Goal: Task Accomplishment & Management: Use online tool/utility

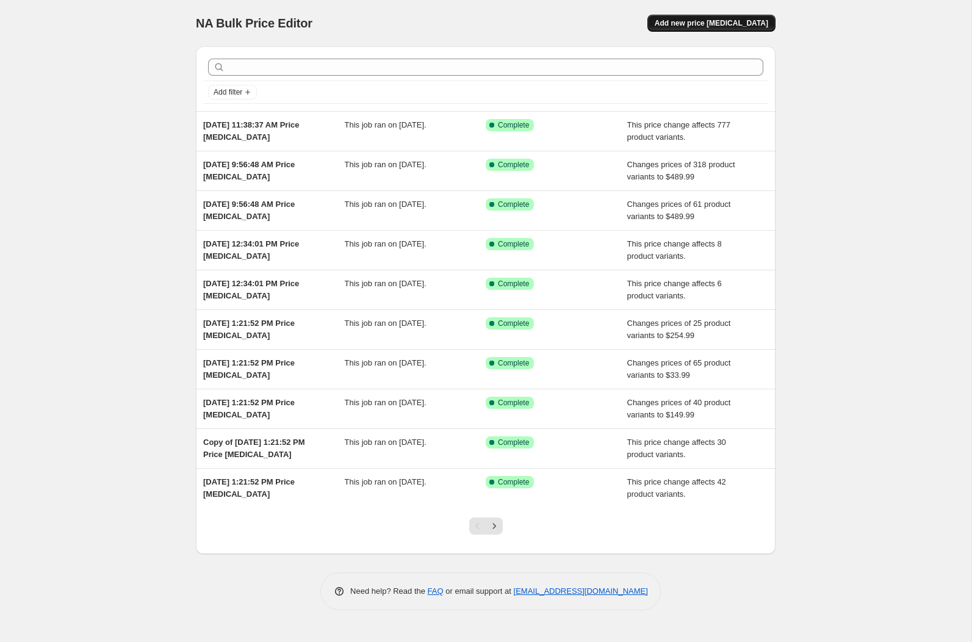
click at [716, 24] on span "Add new price [MEDICAL_DATA]" at bounding box center [710, 23] width 113 height 10
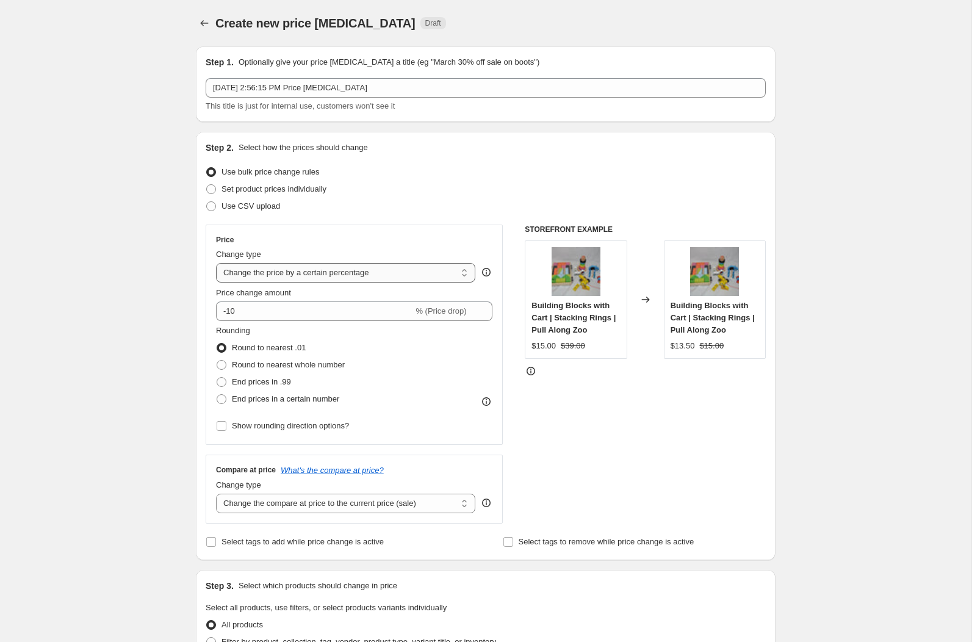
click at [253, 273] on select "Change the price to a certain amount Change the price by a certain amount Chang…" at bounding box center [345, 273] width 259 height 20
select select "no_change"
click at [216, 263] on select "Change the price to a certain amount Change the price by a certain amount Chang…" at bounding box center [345, 273] width 259 height 20
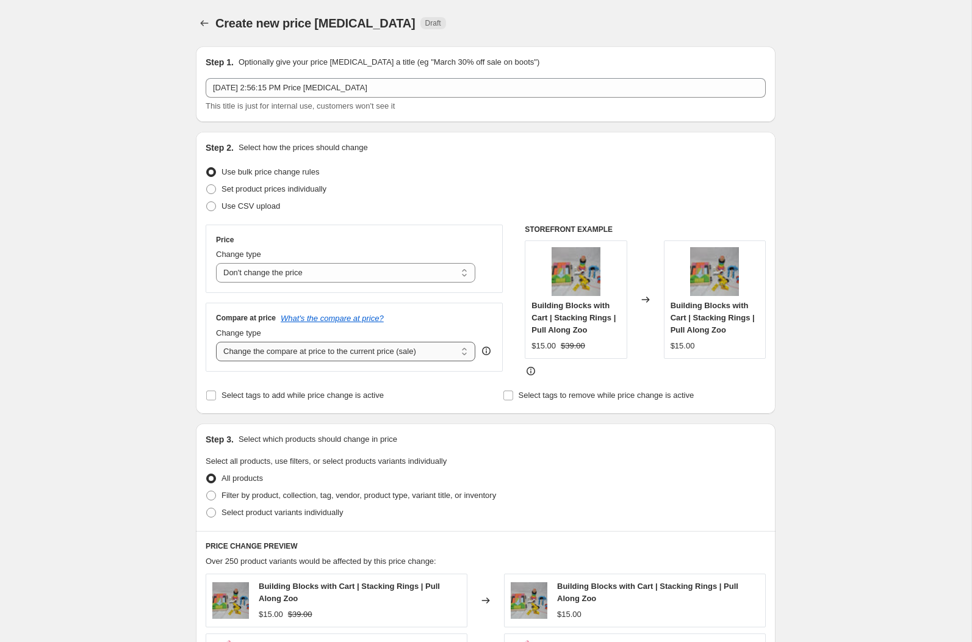
click at [264, 349] on select "Change the compare at price to the current price (sale) Change the compare at p…" at bounding box center [345, 352] width 259 height 20
select select "to"
click at [216, 342] on select "Change the compare at price to the current price (sale) Change the compare at p…" at bounding box center [345, 352] width 259 height 20
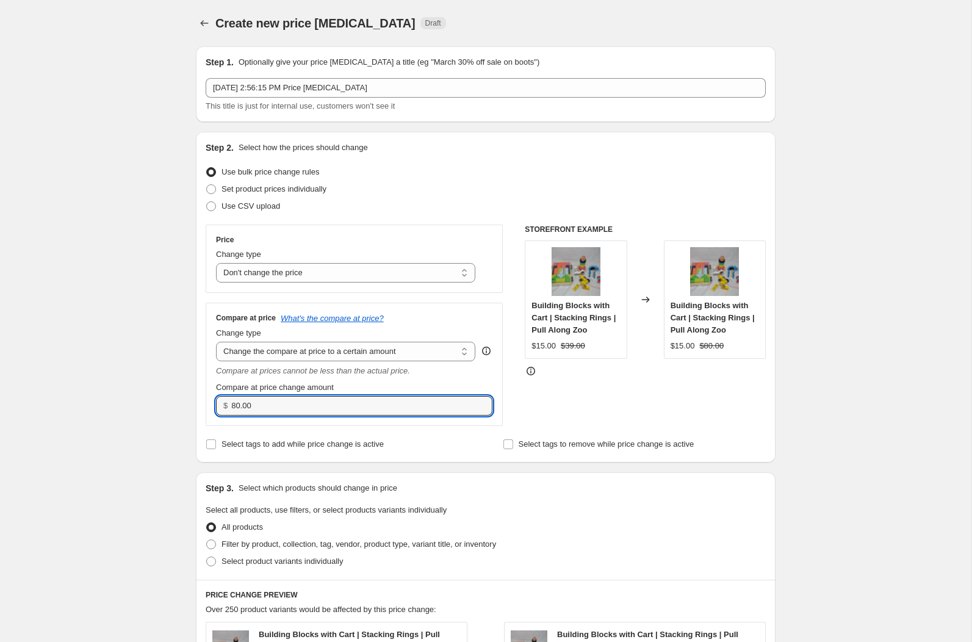
drag, startPoint x: 263, startPoint y: 405, endPoint x: 173, endPoint y: 405, distance: 89.7
click at [173, 405] on div "Create new price [MEDICAL_DATA]. This page is ready Create new price [MEDICAL_D…" at bounding box center [485, 562] width 971 height 1125
type input "9999.99"
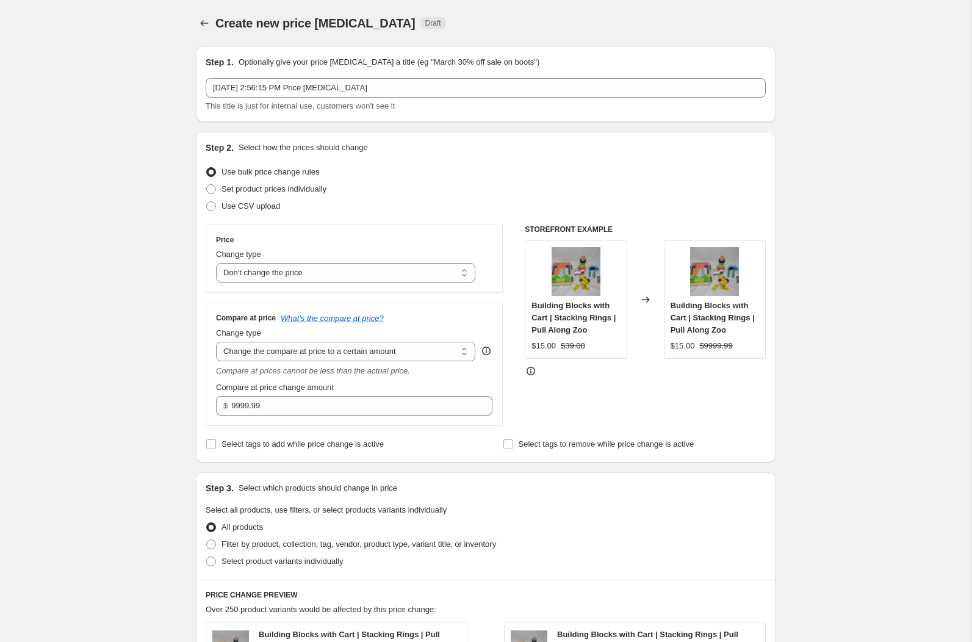
click at [586, 393] on div "STOREFRONT EXAMPLE Building Blocks with Cart | Stacking Rings | Pull Along Zoo …" at bounding box center [645, 324] width 241 height 201
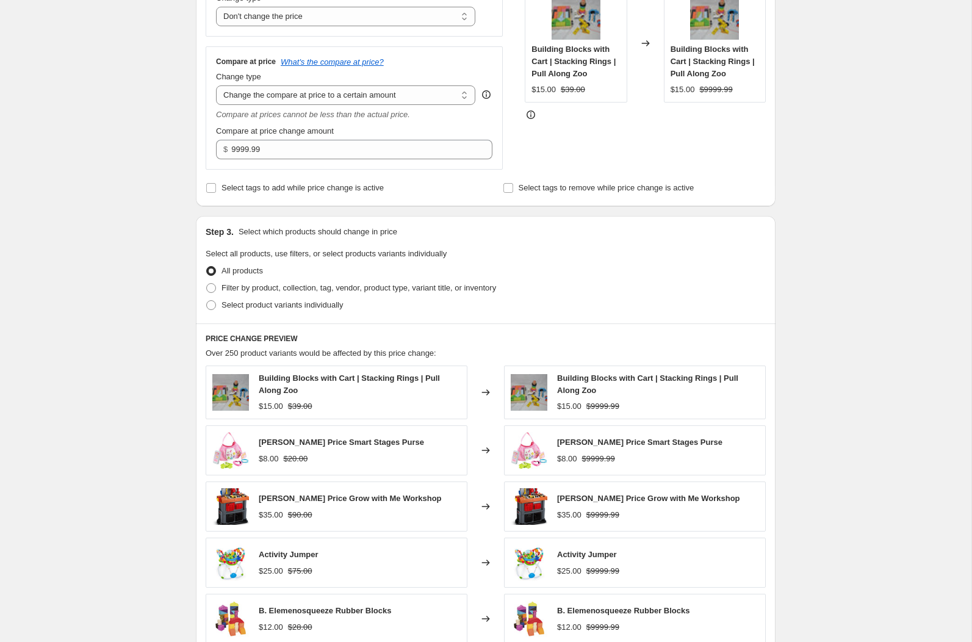
scroll to position [257, 0]
click at [209, 288] on span at bounding box center [211, 287] width 10 height 10
click at [207, 282] on input "Filter by product, collection, tag, vendor, product type, variant title, or inv…" at bounding box center [206, 282] width 1 height 1
radio input "true"
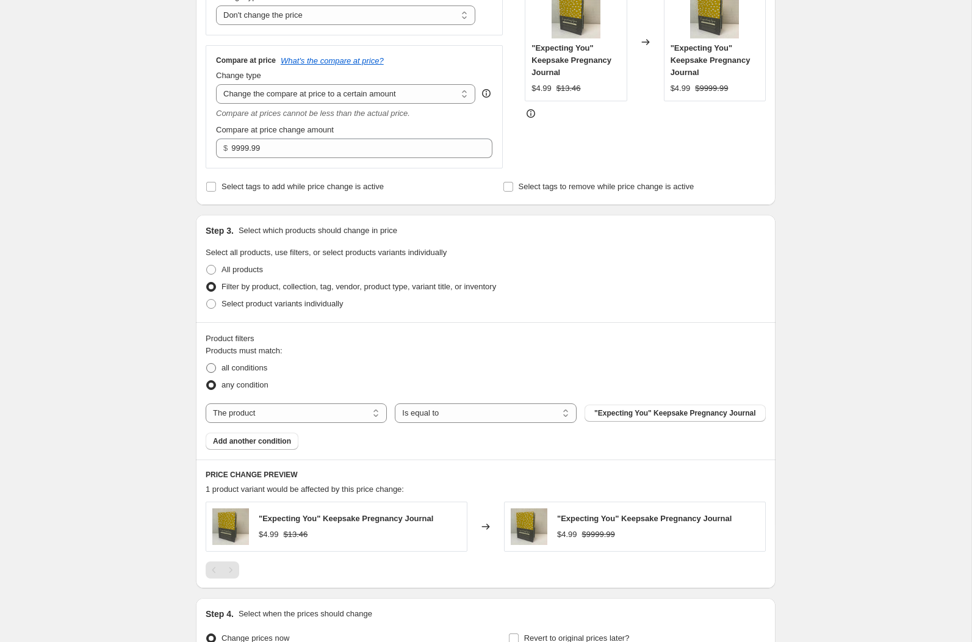
click at [213, 366] on span at bounding box center [211, 368] width 10 height 10
click at [207, 364] on input "all conditions" at bounding box center [206, 363] width 1 height 1
radio input "true"
click at [282, 411] on select "The product The product's collection The product's tag The product's vendor The…" at bounding box center [296, 413] width 181 height 20
select select "tag"
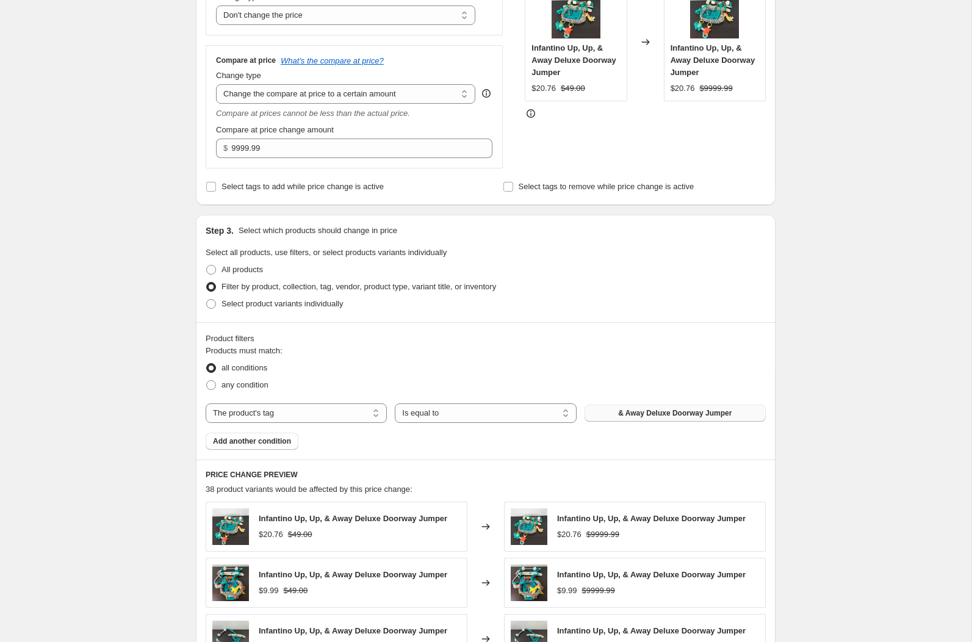
click at [610, 412] on button "& Away Deluxe Doorway Jumper" at bounding box center [674, 412] width 181 height 17
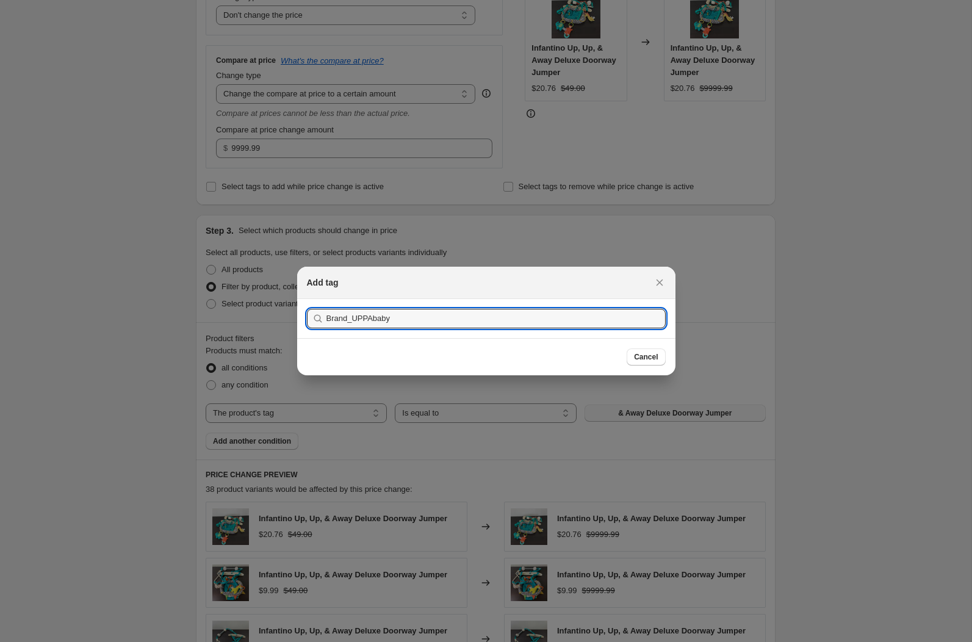
type input "Brand_UPPAbaby"
click at [307, 299] on button "Submit" at bounding box center [324, 305] width 35 height 13
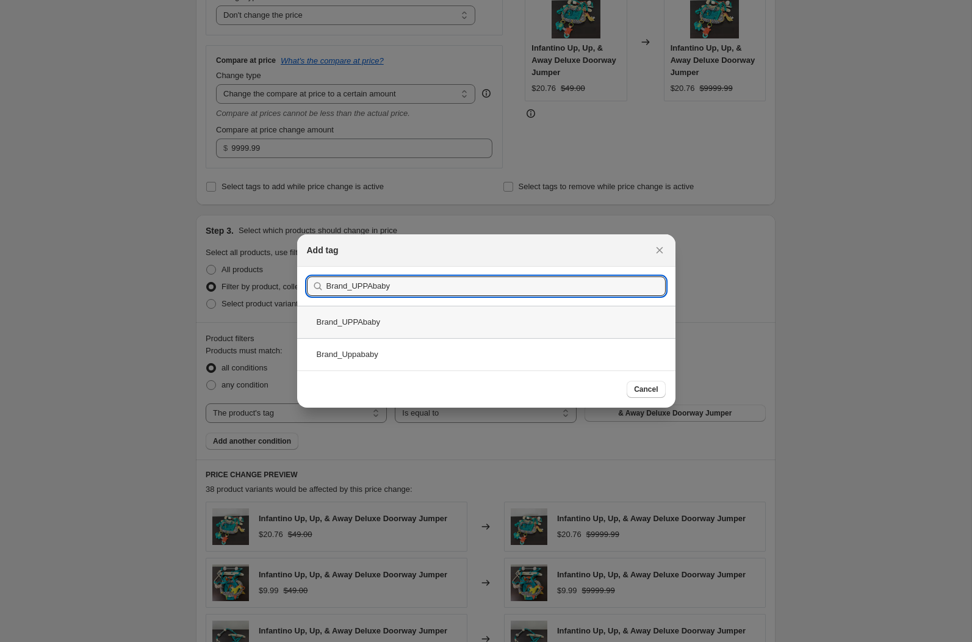
click at [405, 319] on div "Brand_UPPAbaby" at bounding box center [486, 322] width 378 height 32
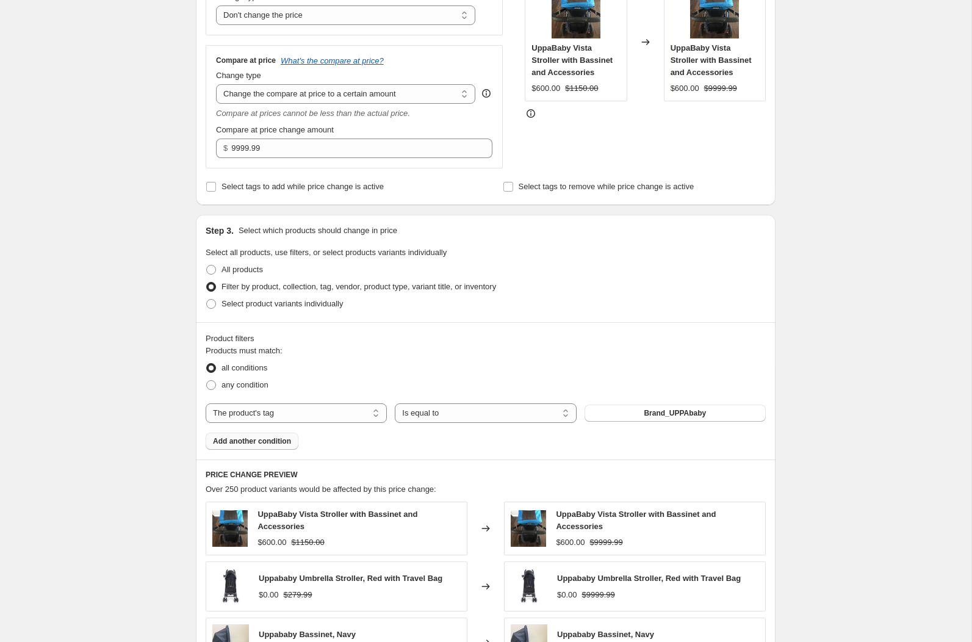
click at [265, 442] on span "Add another condition" at bounding box center [252, 441] width 78 height 10
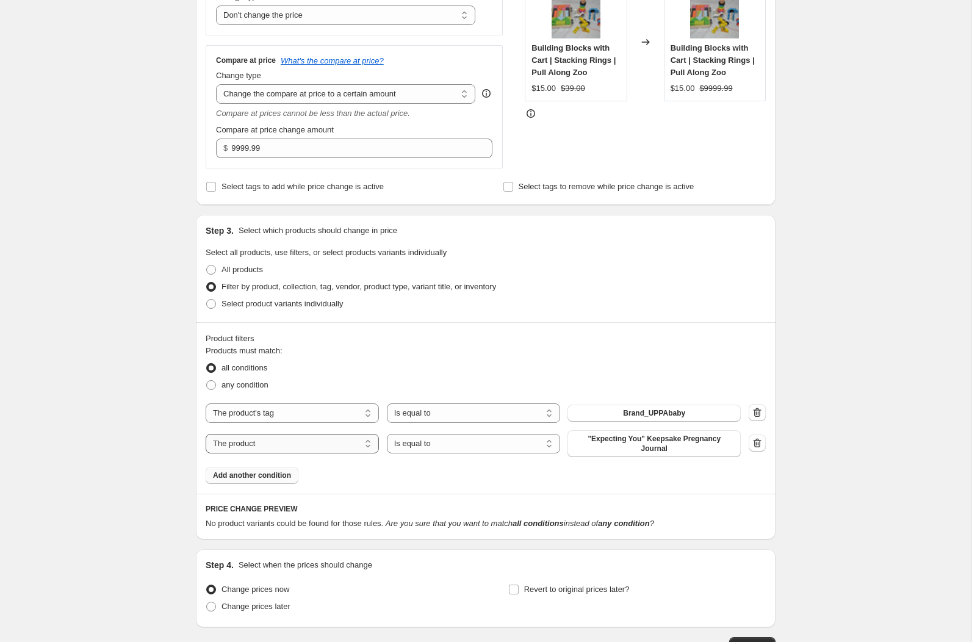
click at [265, 446] on select "The product The product's collection The product's tag The product's vendor The…" at bounding box center [292, 444] width 173 height 20
select select "tag"
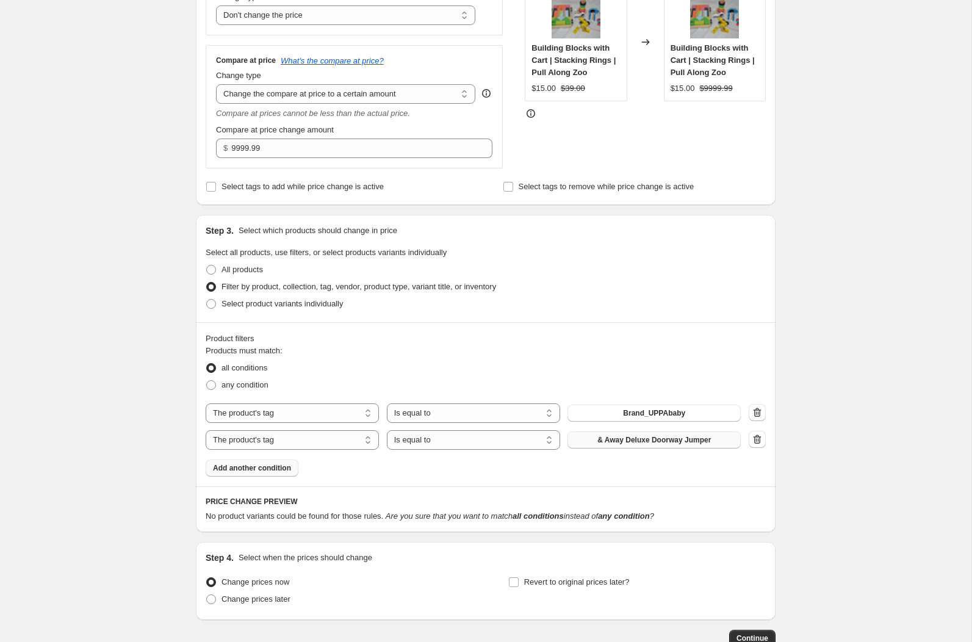
click at [605, 436] on span "& Away Deluxe Doorway Jumper" at bounding box center [653, 440] width 113 height 10
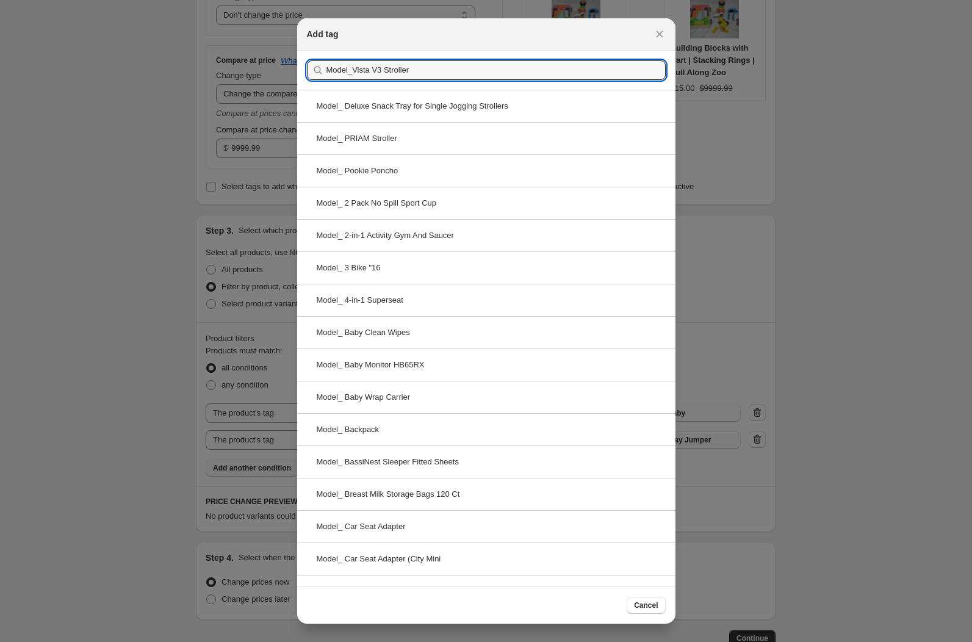
type input "Model_Vista V3 Stroller"
click at [307, 51] on button "Submit" at bounding box center [324, 57] width 35 height 13
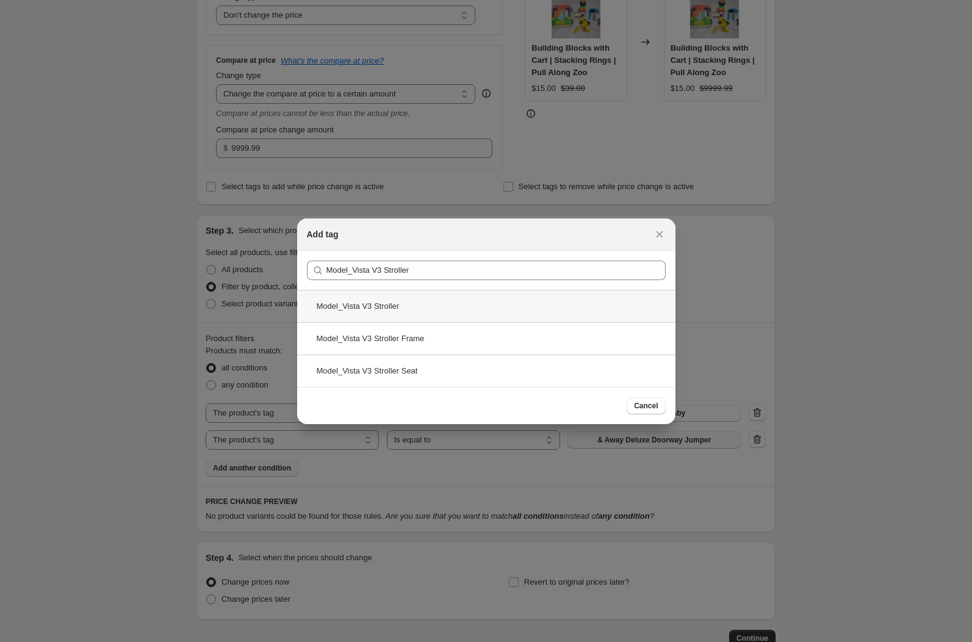
click at [407, 304] on div "Model_Vista V3 Stroller" at bounding box center [486, 306] width 378 height 32
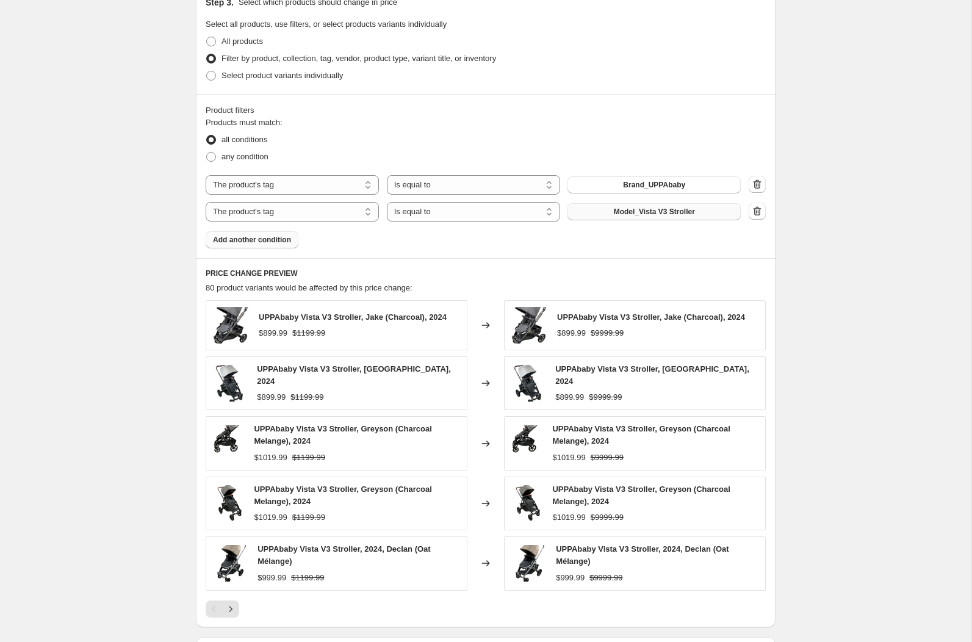
scroll to position [652, 0]
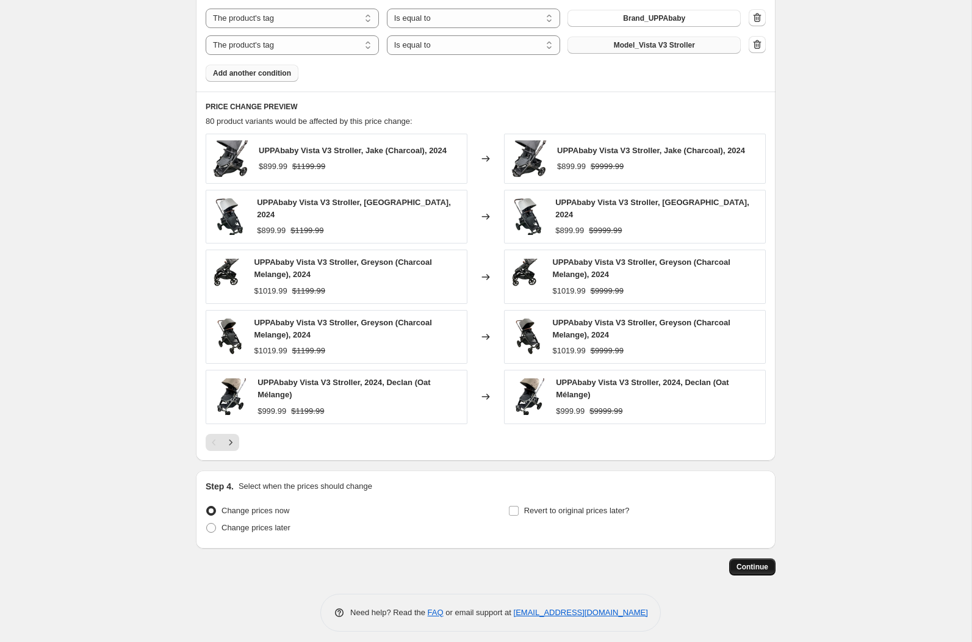
click at [754, 562] on span "Continue" at bounding box center [752, 567] width 32 height 10
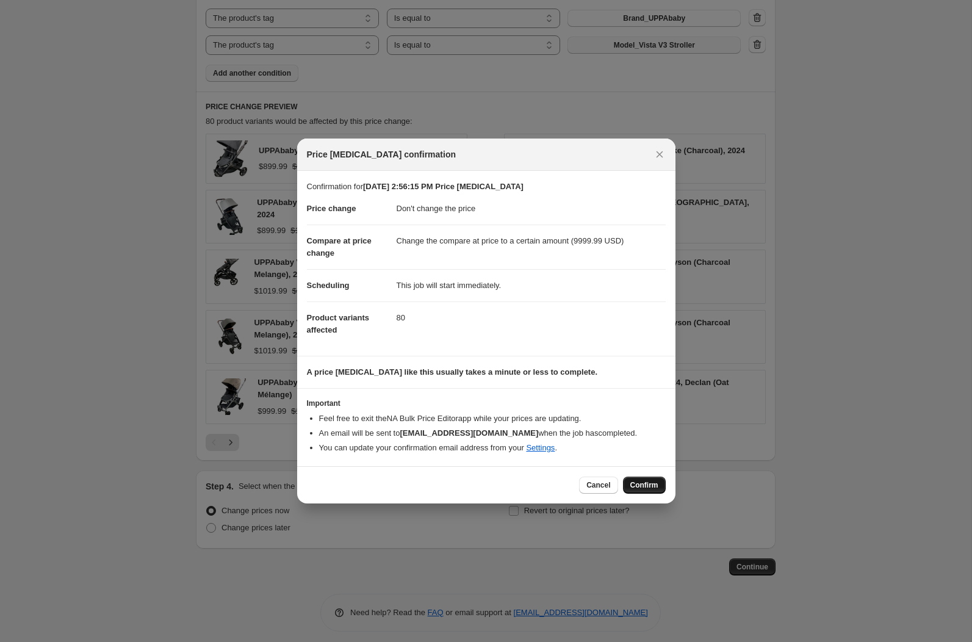
click at [644, 483] on span "Confirm" at bounding box center [644, 485] width 28 height 10
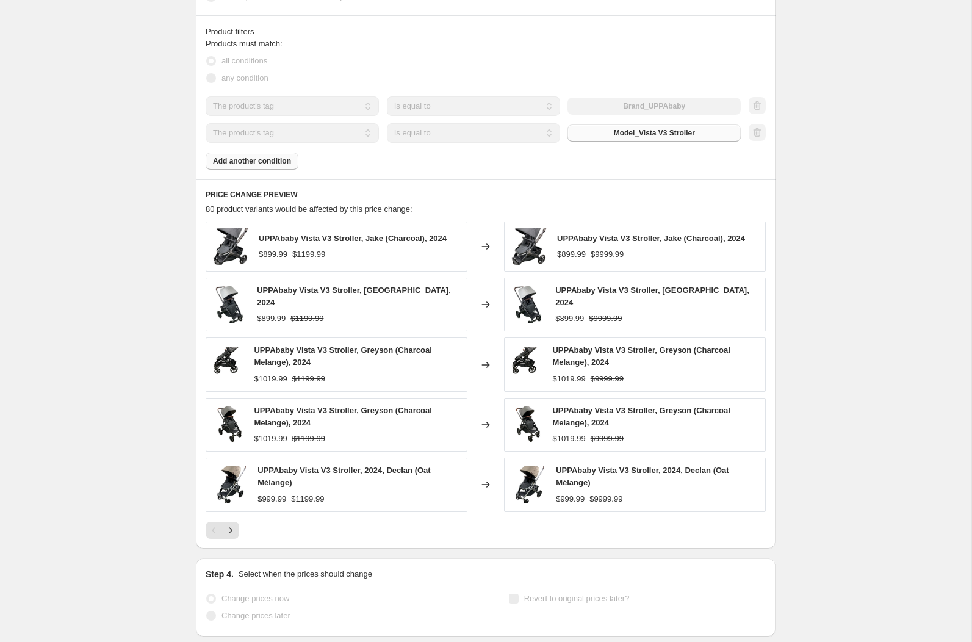
select select "no_change"
select select "to"
select select "tag"
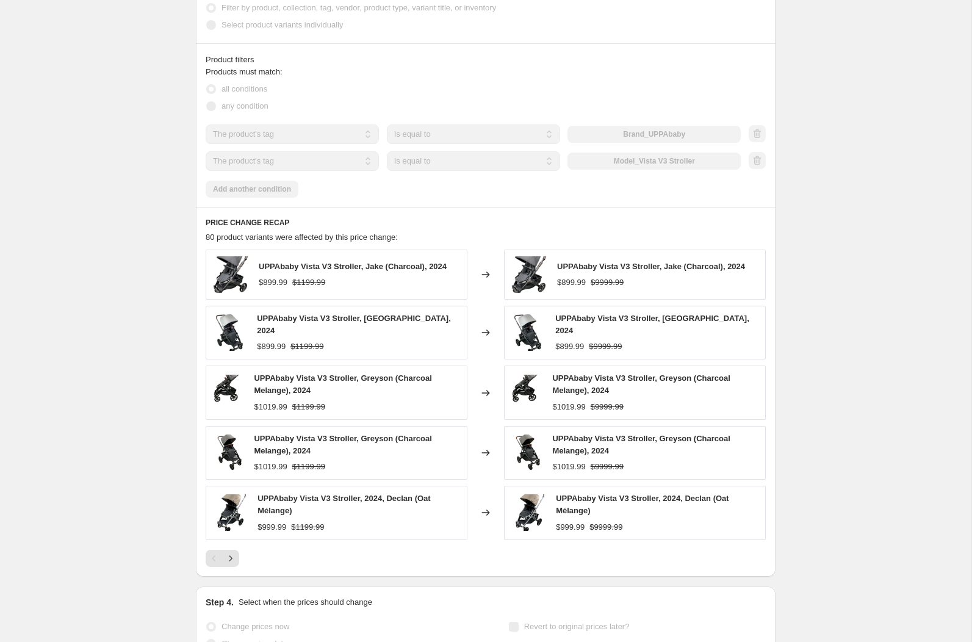
scroll to position [0, 0]
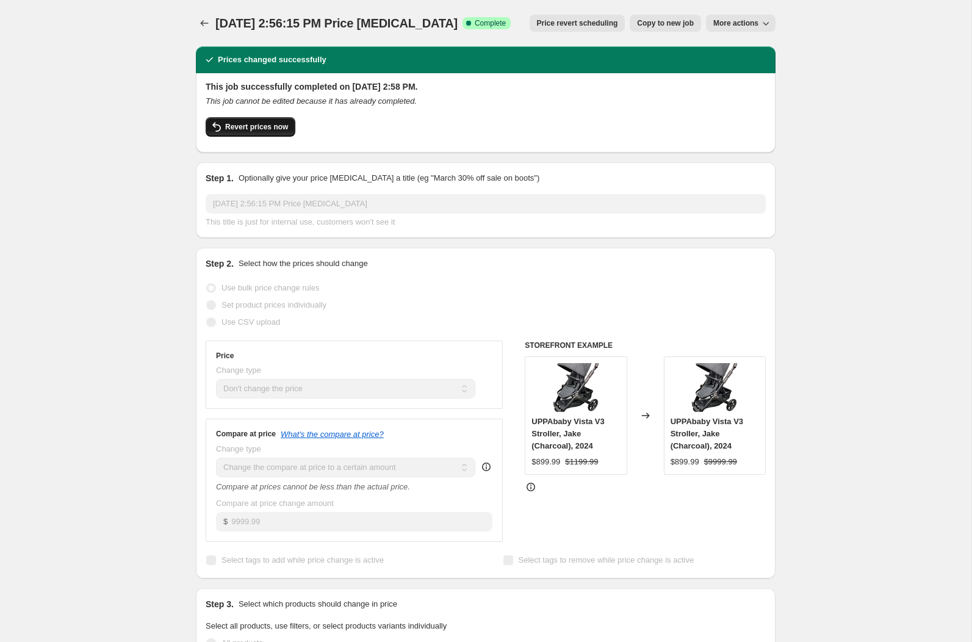
click at [283, 130] on span "Revert prices now" at bounding box center [256, 127] width 63 height 10
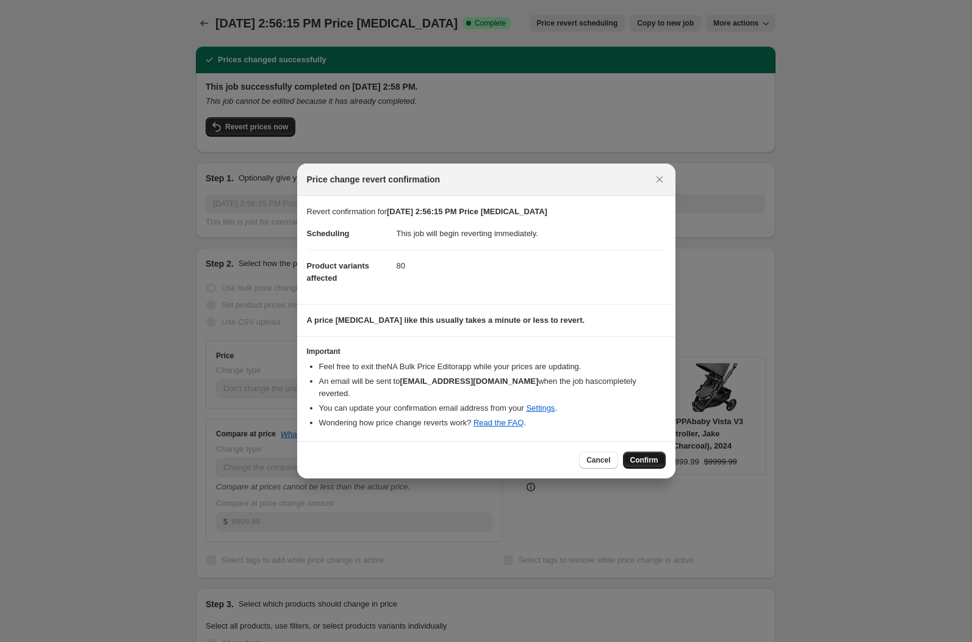
click at [654, 455] on span "Confirm" at bounding box center [644, 460] width 28 height 10
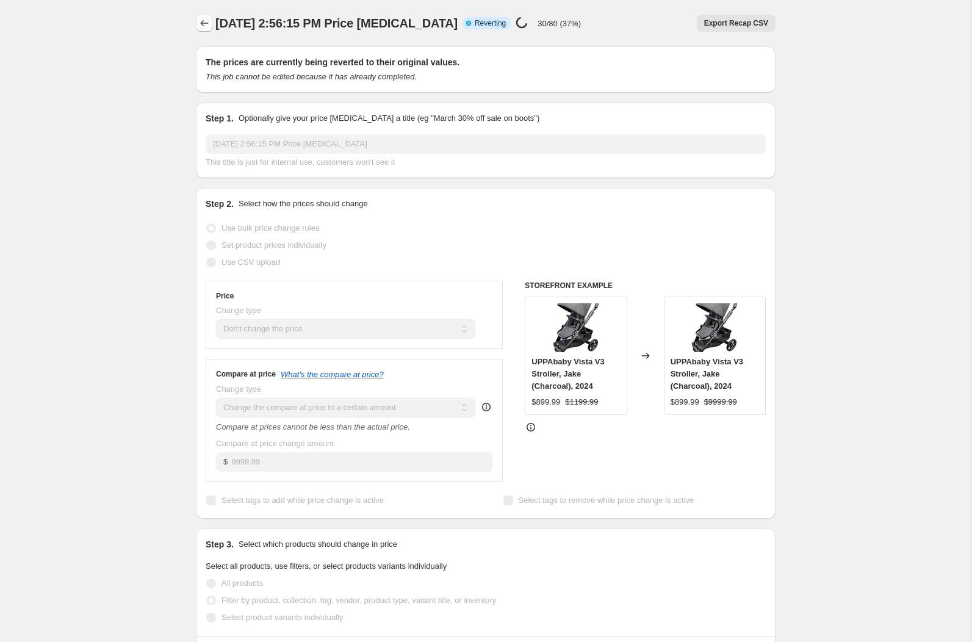
click at [198, 21] on button "Price change jobs" at bounding box center [204, 23] width 17 height 17
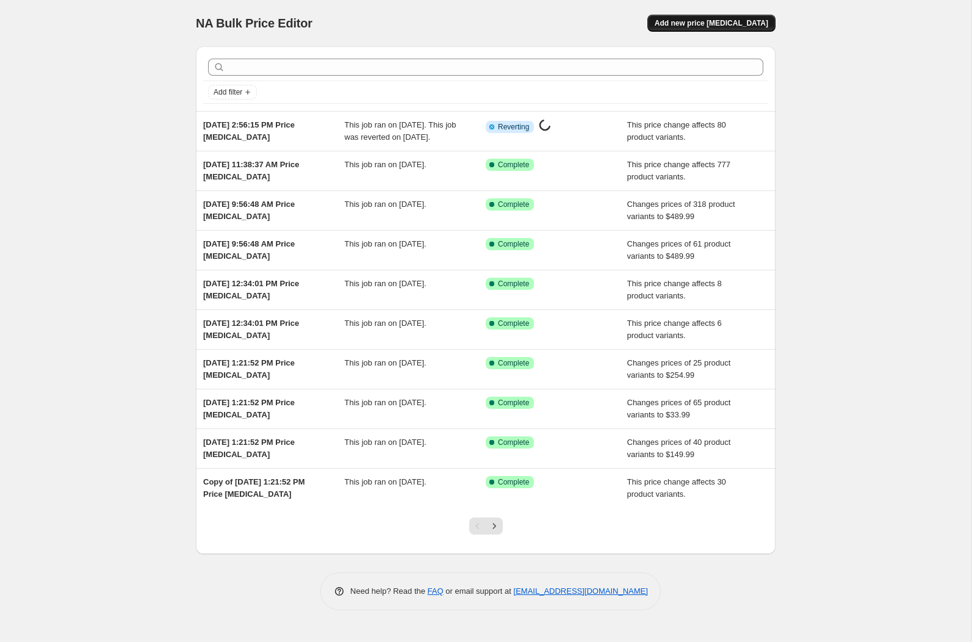
click at [722, 22] on span "Add new price [MEDICAL_DATA]" at bounding box center [710, 23] width 113 height 10
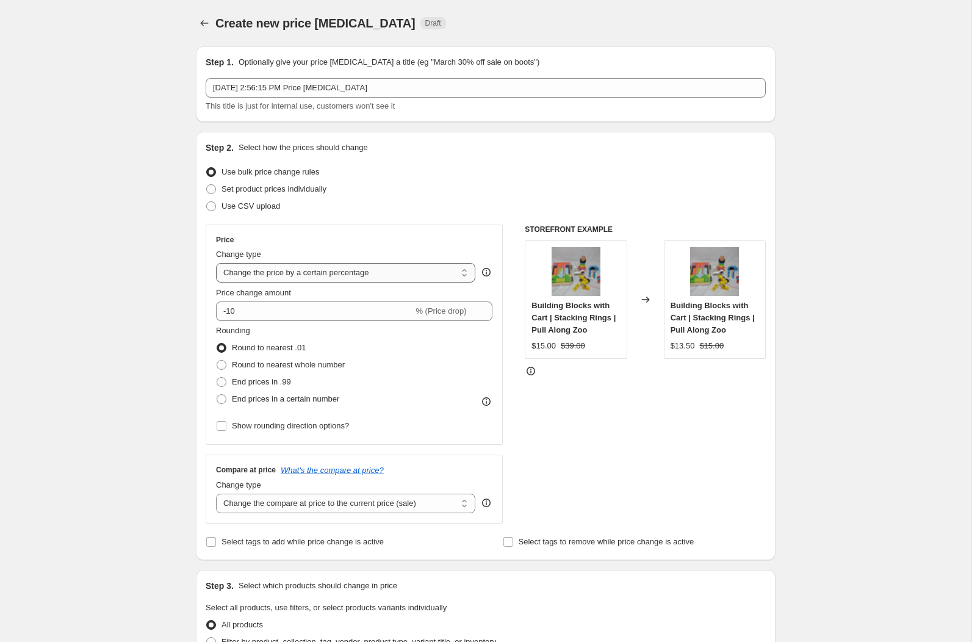
click at [264, 274] on select "Change the price to a certain amount Change the price by a certain amount Chang…" at bounding box center [345, 273] width 259 height 20
select select "no_change"
click at [216, 263] on select "Change the price to a certain amount Change the price by a certain amount Chang…" at bounding box center [345, 273] width 259 height 20
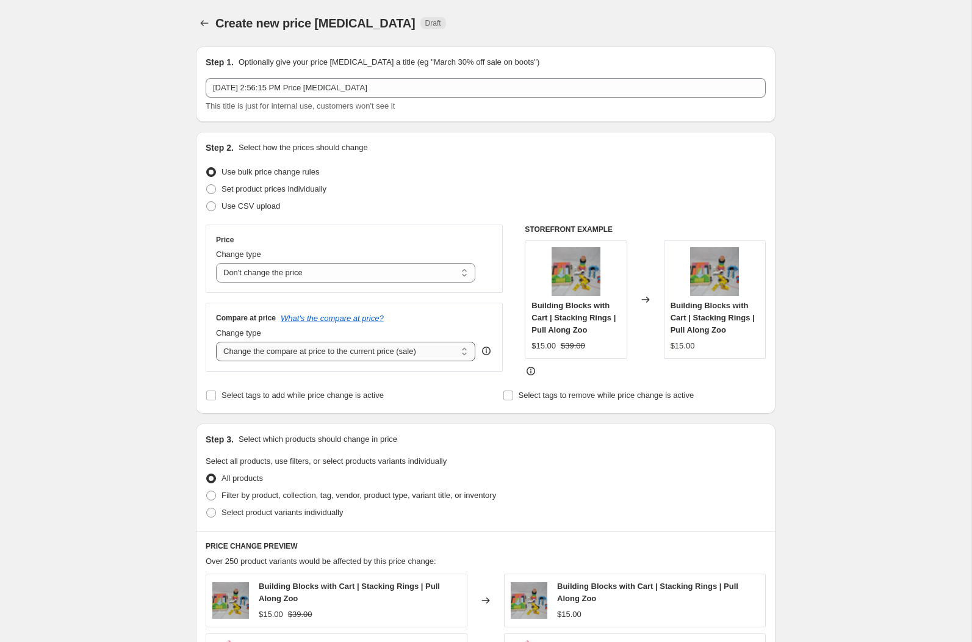
click at [278, 356] on select "Change the compare at price to the current price (sale) Change the compare at p…" at bounding box center [345, 352] width 259 height 20
select select "to"
click at [216, 342] on select "Change the compare at price to the current price (sale) Change the compare at p…" at bounding box center [345, 352] width 259 height 20
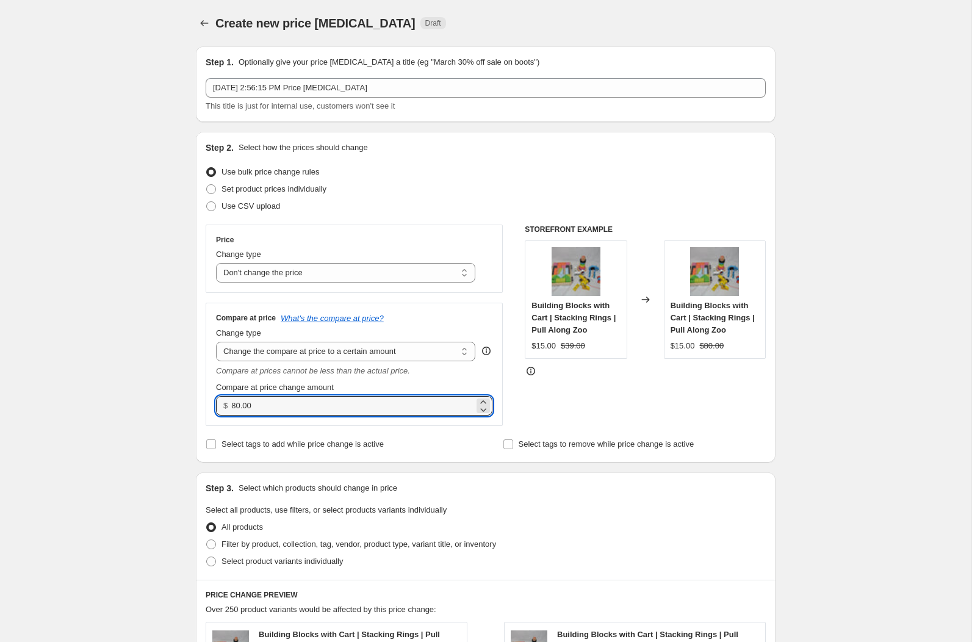
drag, startPoint x: 259, startPoint y: 404, endPoint x: 163, endPoint y: 383, distance: 98.0
click at [163, 383] on div "Create new price [MEDICAL_DATA]. This page is ready Create new price [MEDICAL_D…" at bounding box center [485, 562] width 971 height 1125
type input "999.99"
click at [614, 403] on div "STOREFRONT EXAMPLE Building Blocks with Cart | Stacking Rings | Pull Along Zoo …" at bounding box center [645, 324] width 241 height 201
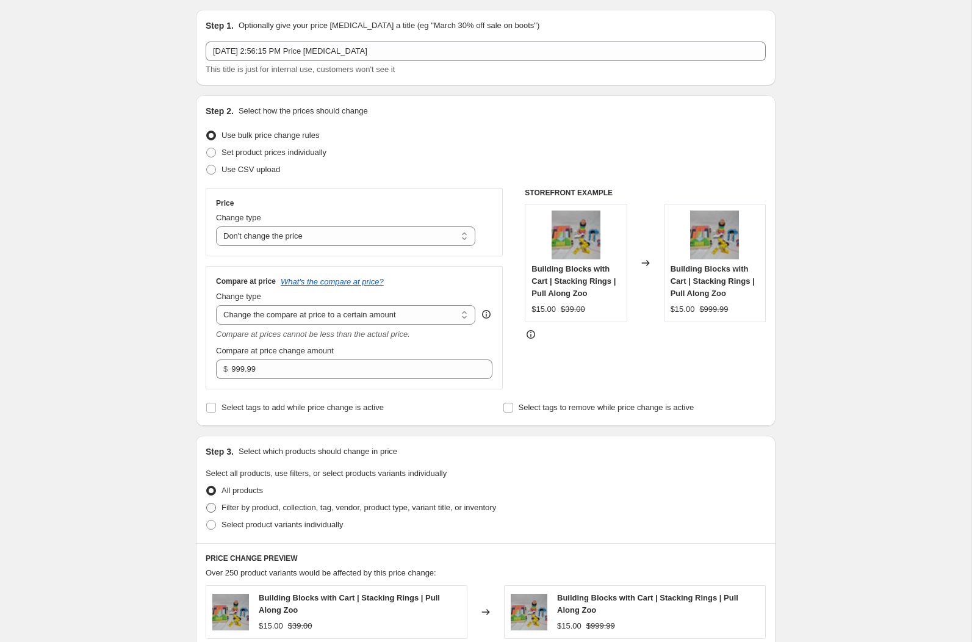
scroll to position [39, 0]
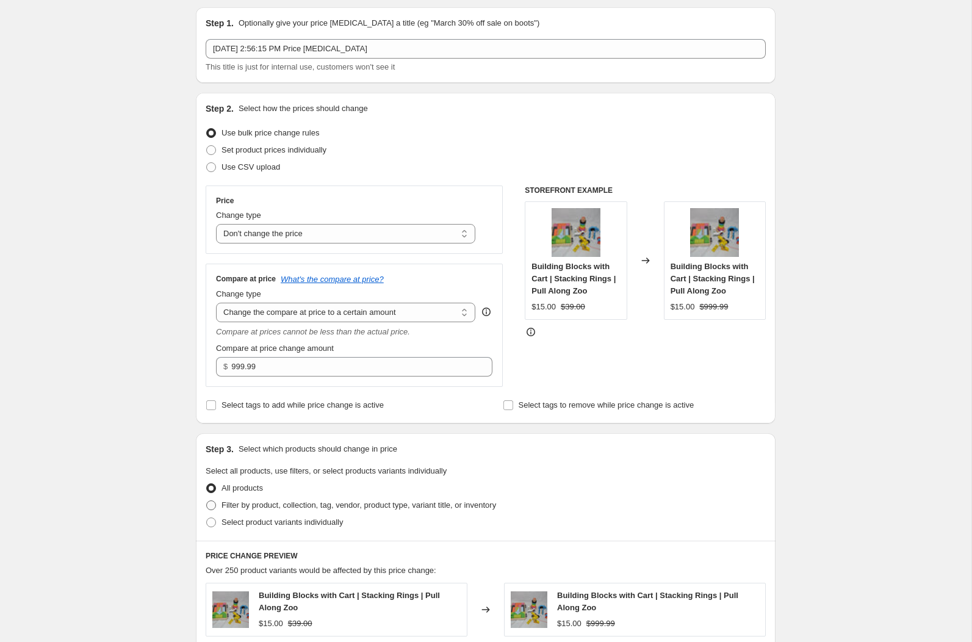
click at [210, 501] on span at bounding box center [211, 505] width 10 height 10
click at [207, 501] on input "Filter by product, collection, tag, vendor, product type, variant title, or inv…" at bounding box center [206, 500] width 1 height 1
radio input "true"
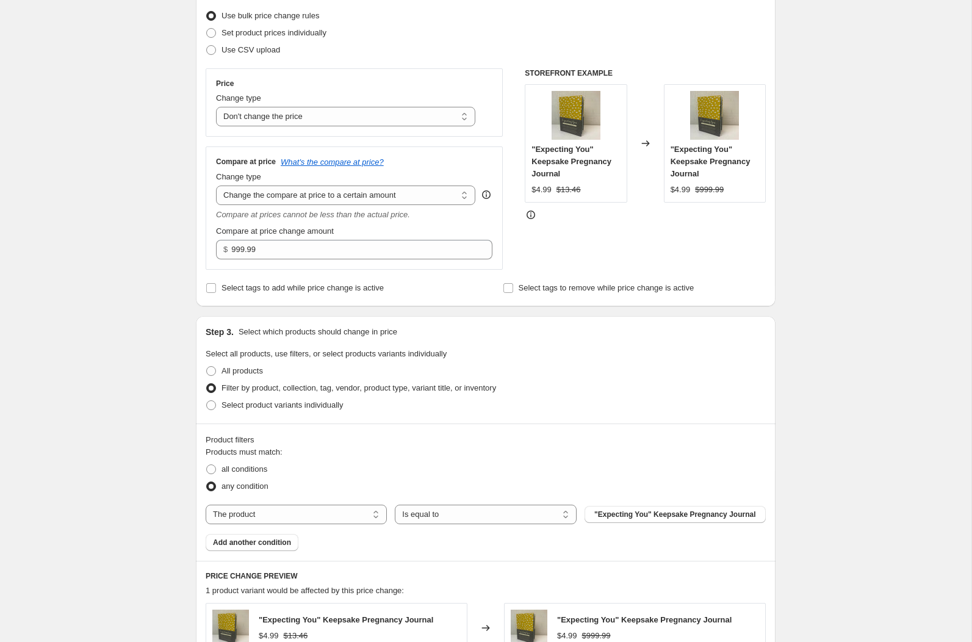
scroll to position [176, 0]
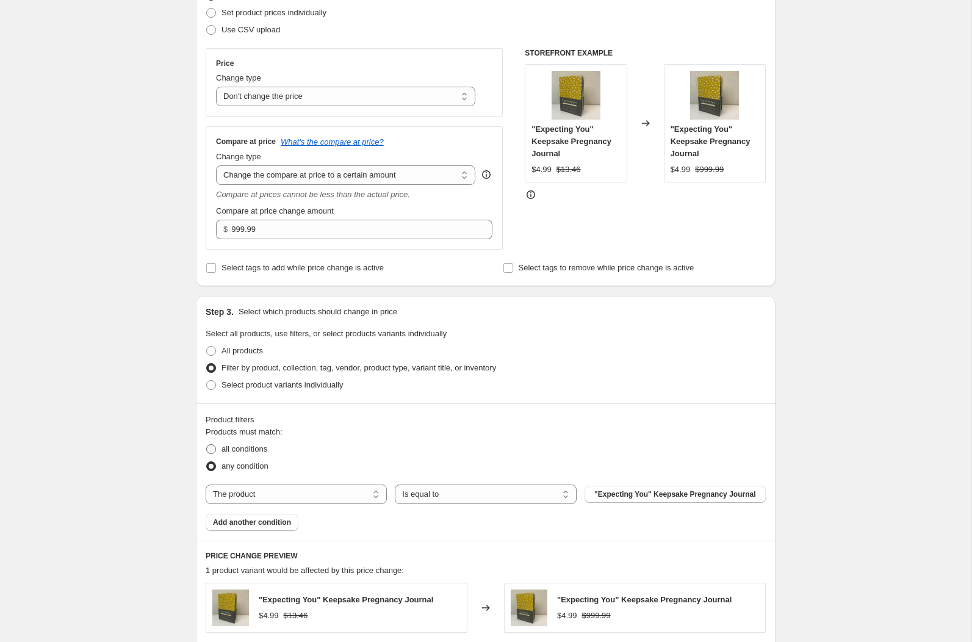
click at [210, 444] on span at bounding box center [211, 449] width 10 height 10
click at [207, 444] on input "all conditions" at bounding box center [206, 444] width 1 height 1
radio input "true"
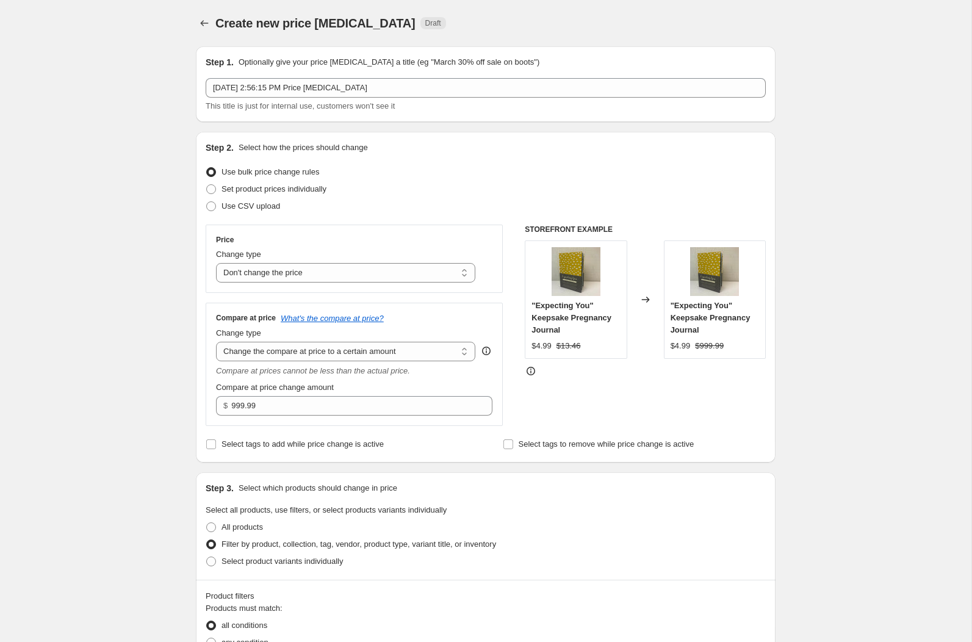
select select "no_change"
select select "to"
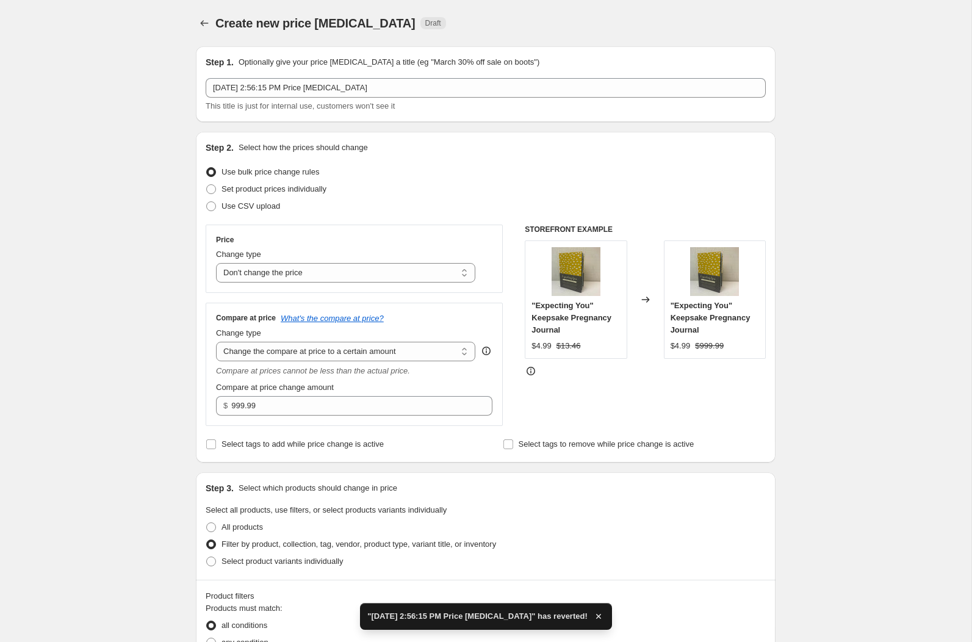
click at [240, 494] on div "Step 3. Select which products should change in price Select all products, use f…" at bounding box center [485, 525] width 579 height 107
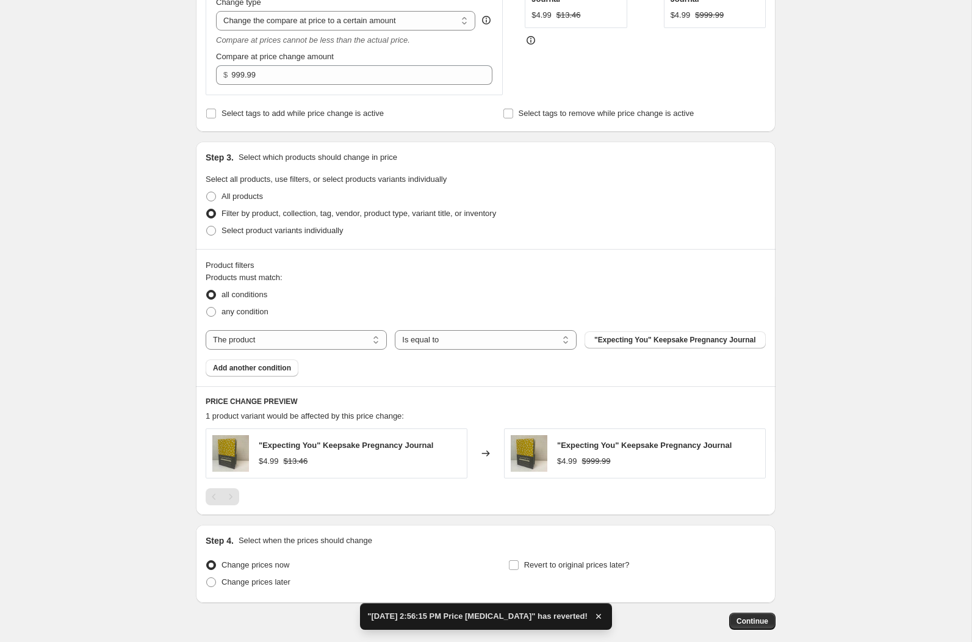
scroll to position [390, 0]
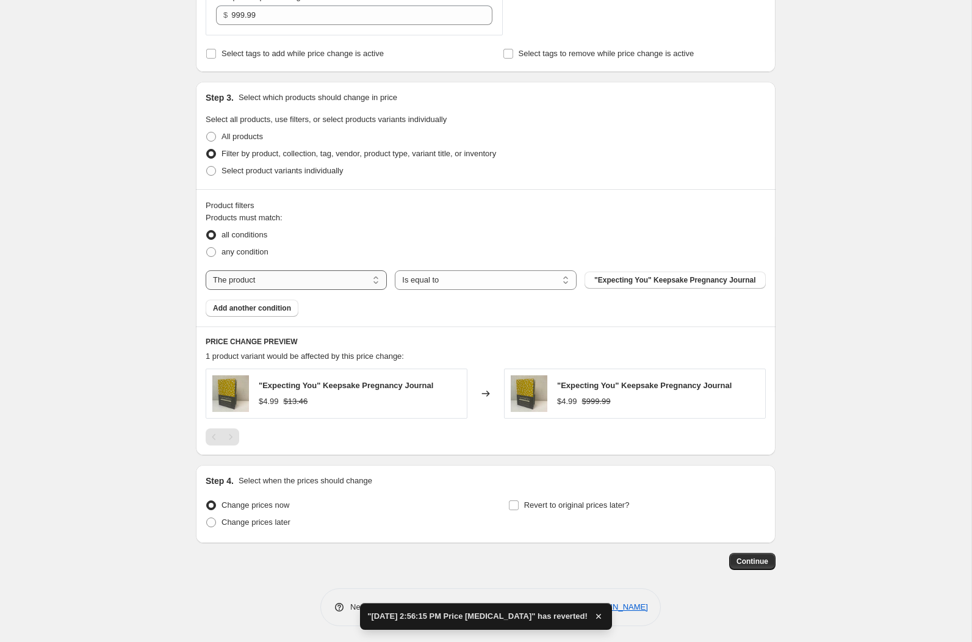
click at [234, 273] on select "The product The product's collection The product's tag The product's vendor The…" at bounding box center [296, 280] width 181 height 20
select select "tag"
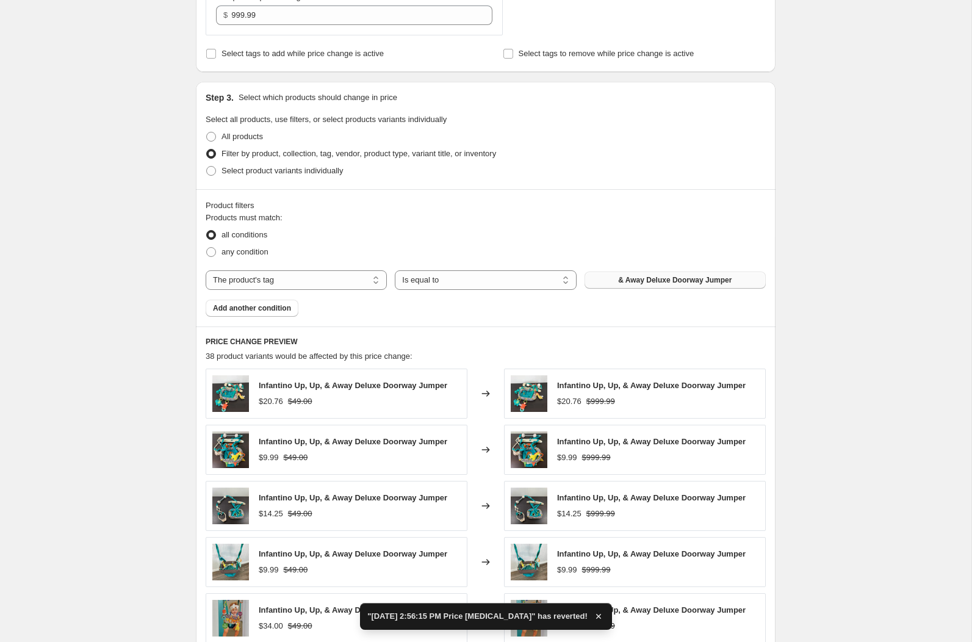
click at [634, 279] on span "& Away Deluxe Doorway Jumper" at bounding box center [674, 280] width 113 height 10
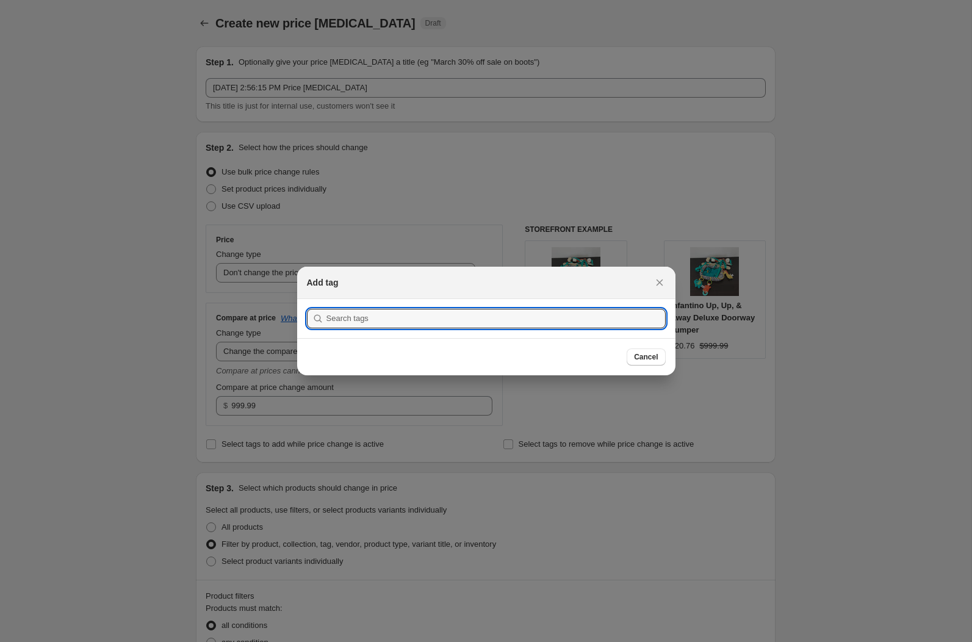
scroll to position [0, 0]
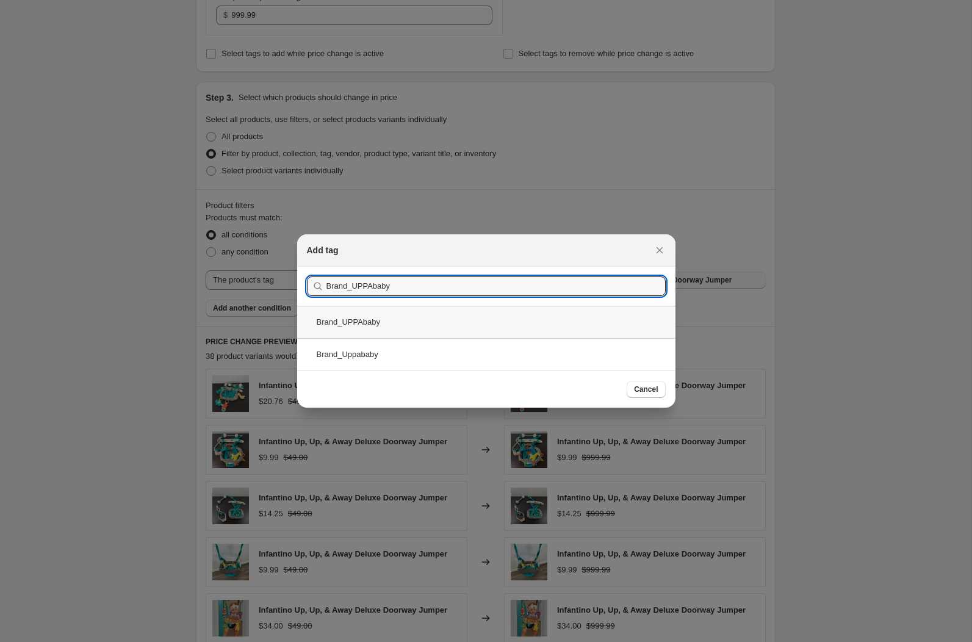
type input "Brand_UPPAbaby"
click at [403, 318] on div "Brand_UPPAbaby" at bounding box center [486, 322] width 378 height 32
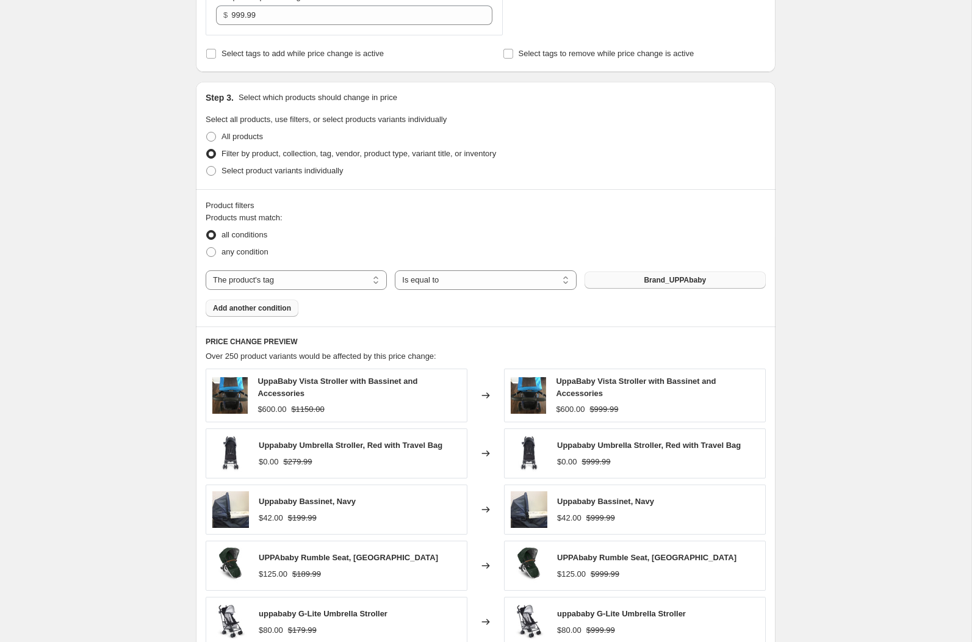
click at [244, 305] on span "Add another condition" at bounding box center [252, 308] width 78 height 10
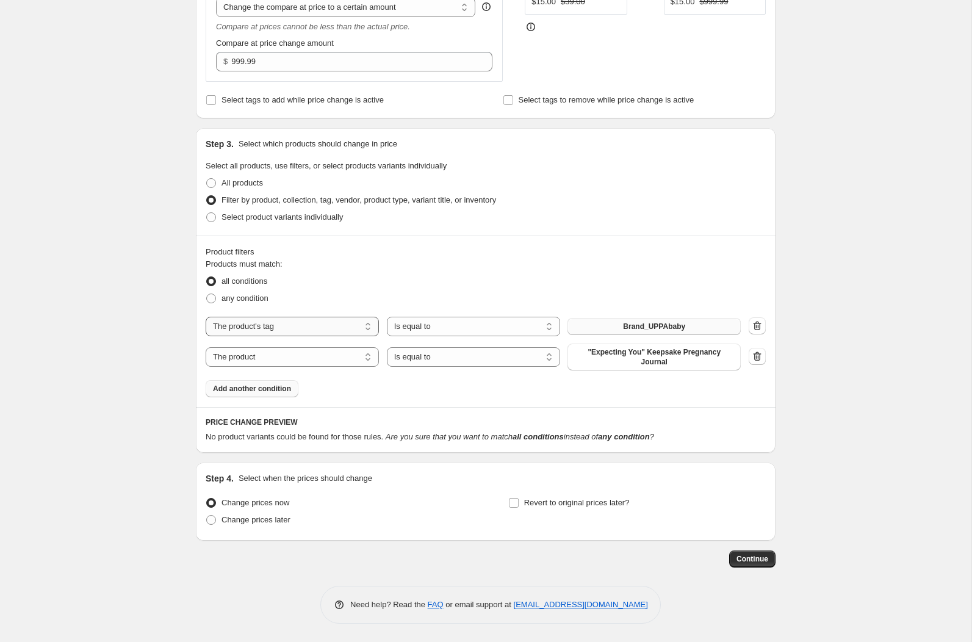
scroll to position [342, 0]
click at [327, 357] on select "The product The product's collection The product's tag The product's vendor The…" at bounding box center [292, 359] width 173 height 20
select select "tag"
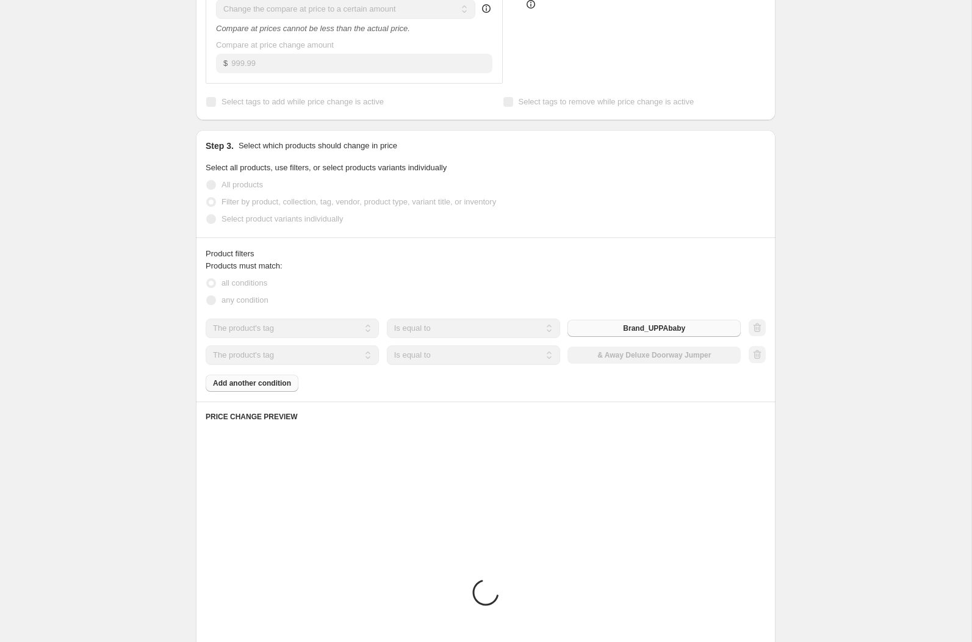
scroll to position [335, 0]
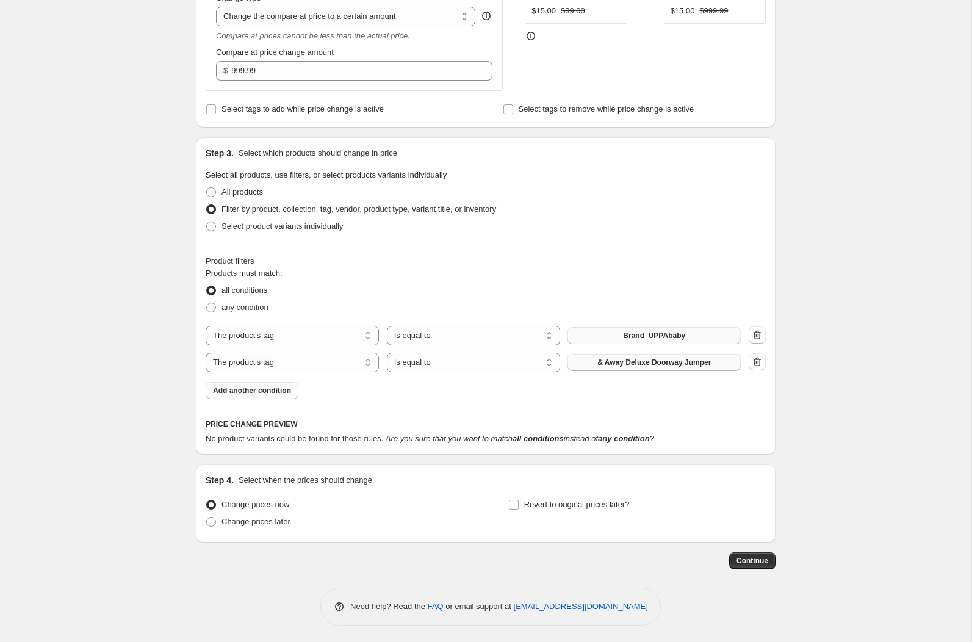
click at [614, 361] on span "& Away Deluxe Doorway Jumper" at bounding box center [653, 362] width 113 height 10
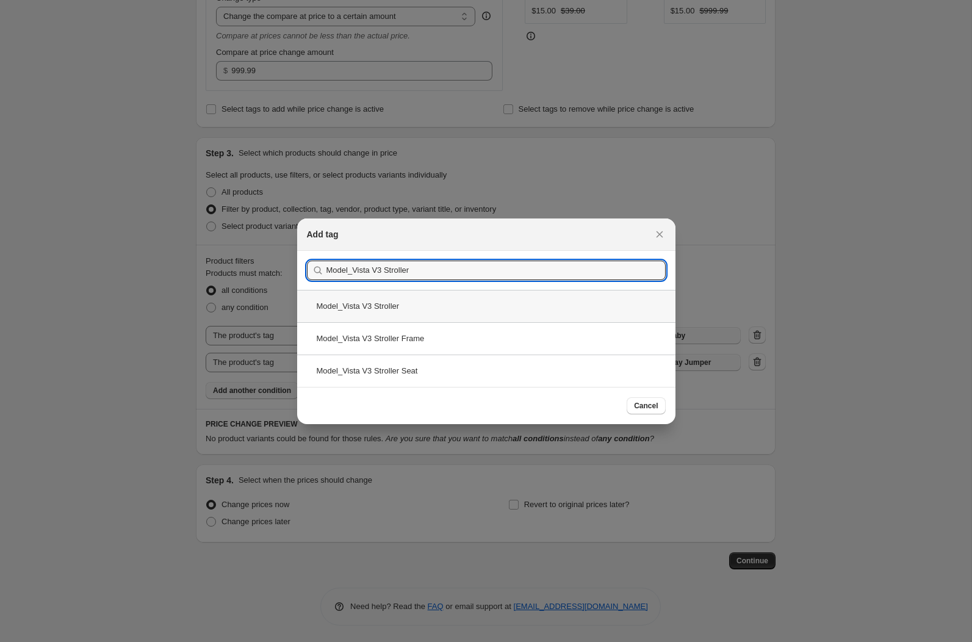
type input "Model_Vista V3 Stroller"
click at [395, 303] on div "Model_Vista V3 Stroller" at bounding box center [486, 306] width 378 height 32
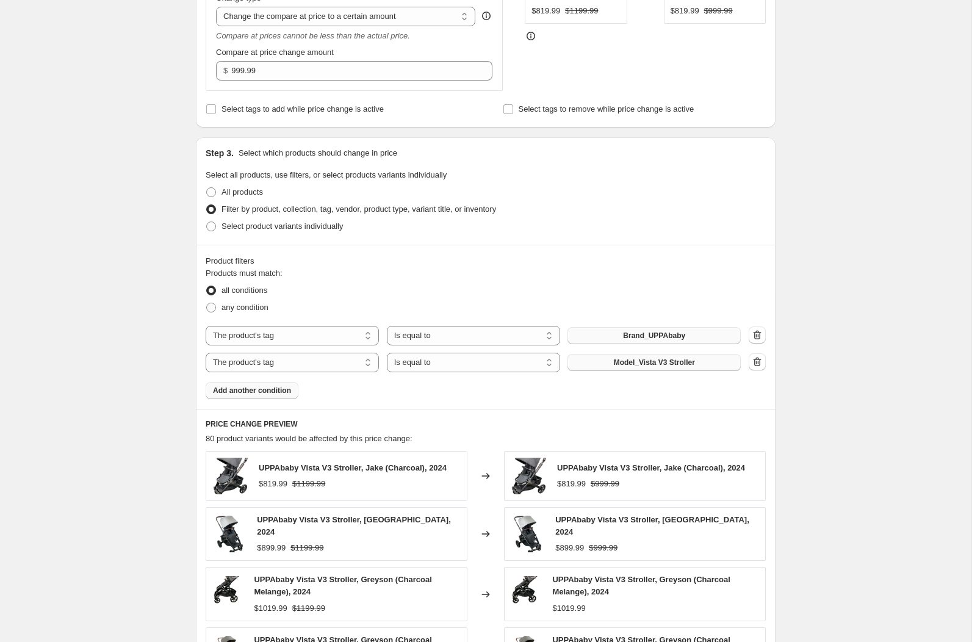
scroll to position [652, 0]
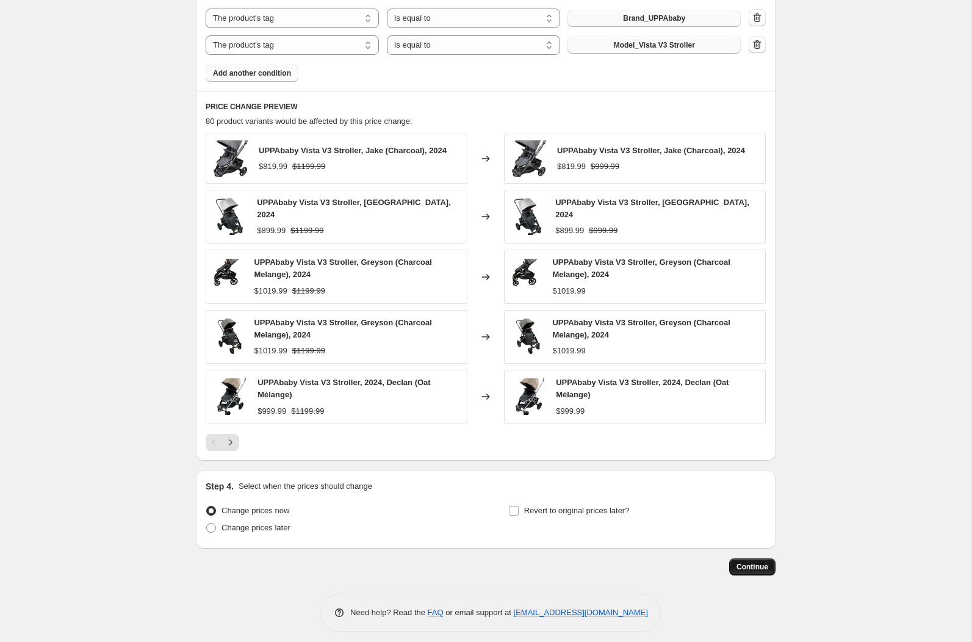
click at [753, 562] on span "Continue" at bounding box center [752, 567] width 32 height 10
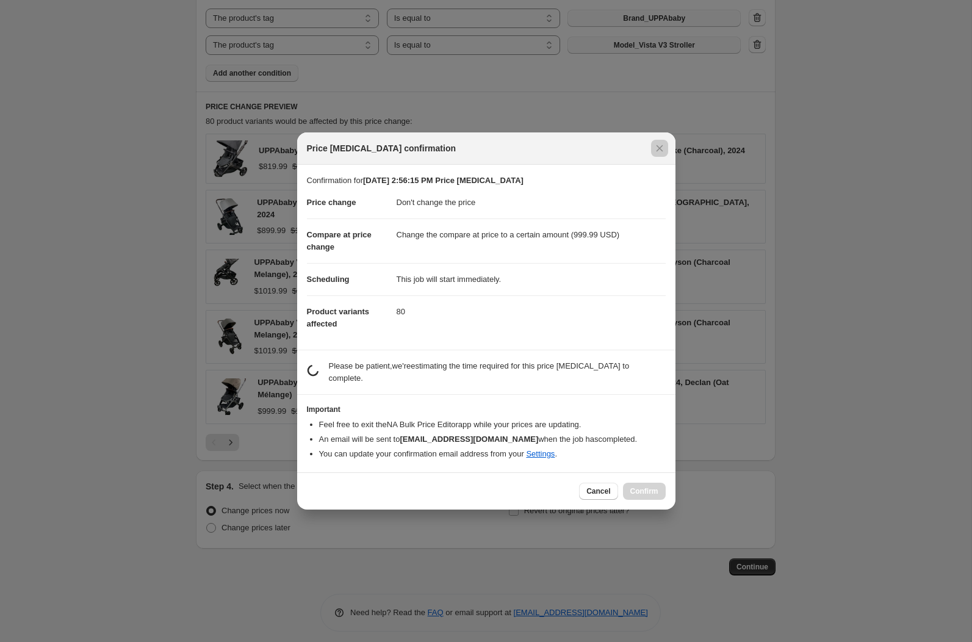
click at [477, 641] on div "Price [MEDICAL_DATA] confirmation Confirmation for [DATE] 2:56:15 PM Price [MED…" at bounding box center [486, 650] width 972 height 0
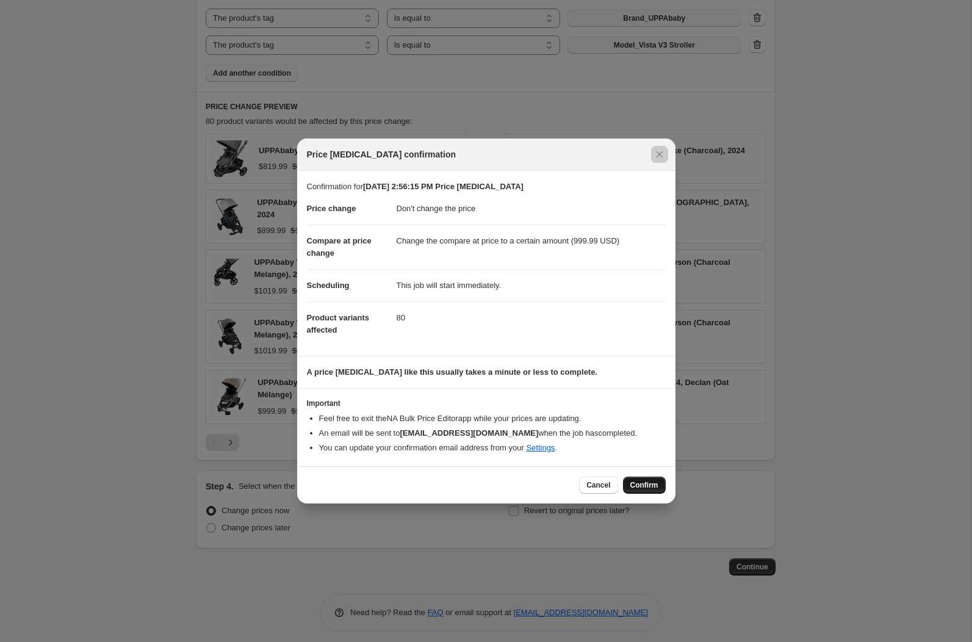
click at [639, 479] on button "Confirm" at bounding box center [644, 484] width 43 height 17
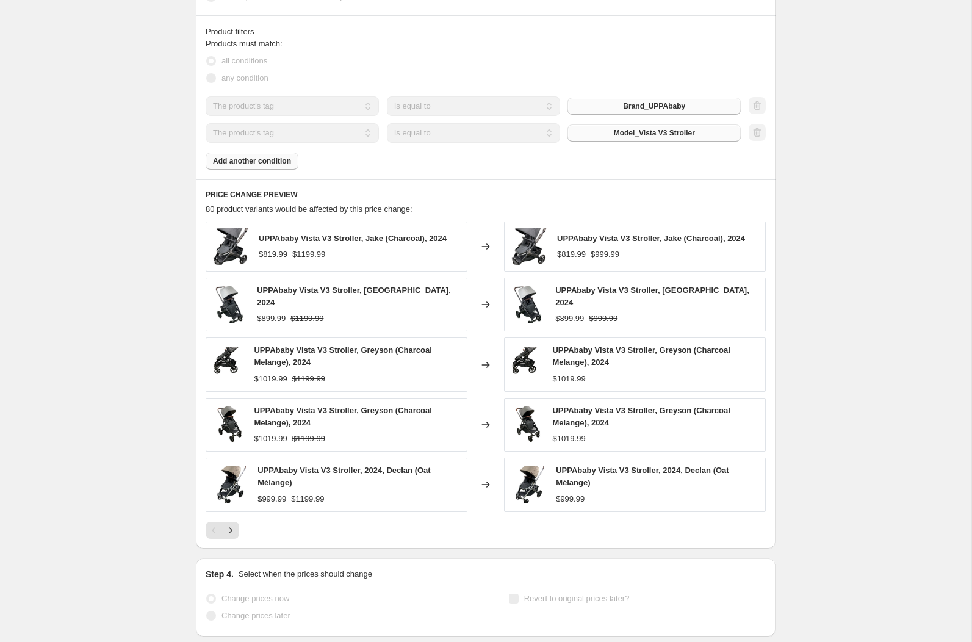
scroll to position [684, 0]
